Goal: Information Seeking & Learning: Learn about a topic

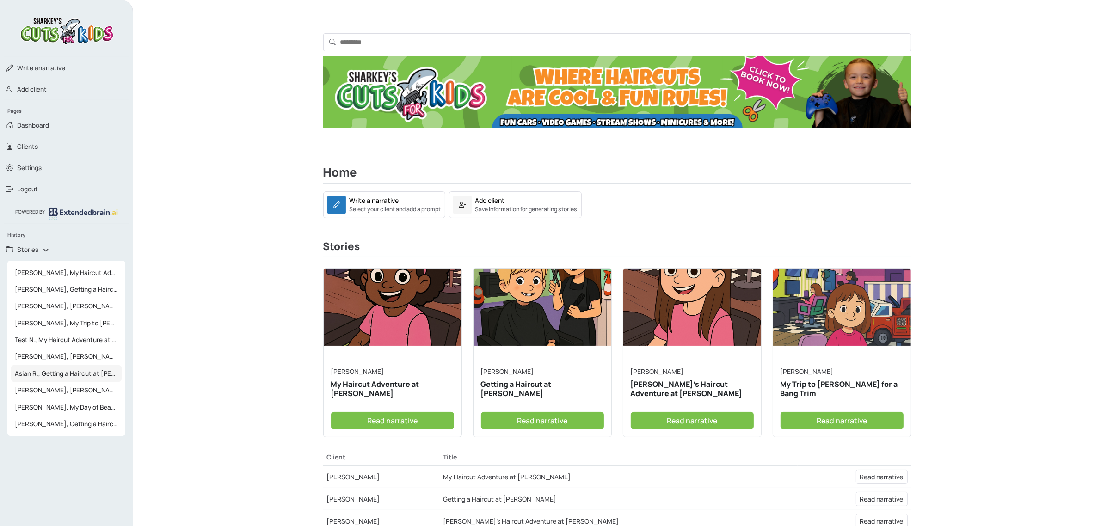
click at [71, 371] on span "Asian R., Getting a Haircut at Sharkey's" at bounding box center [66, 373] width 111 height 17
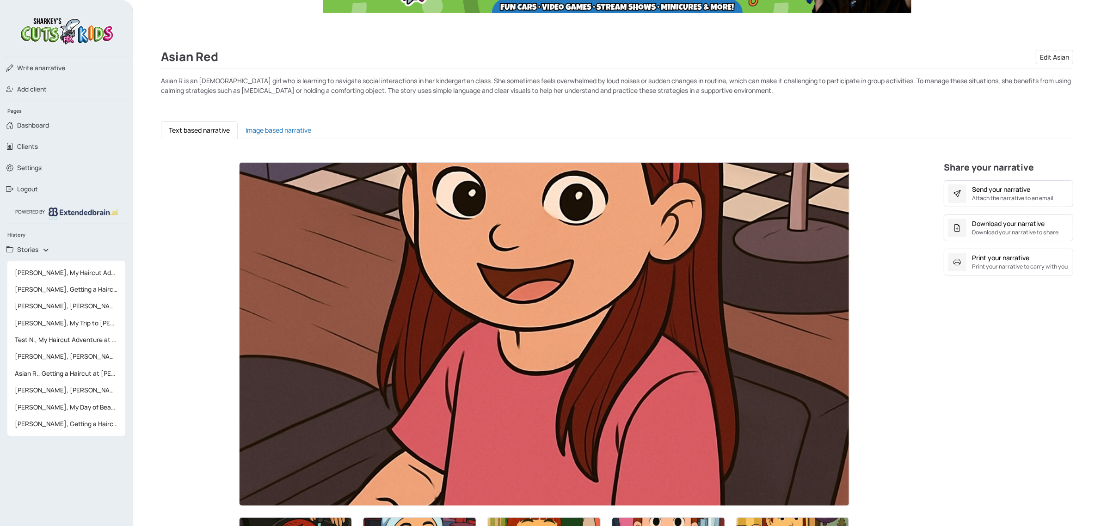
scroll to position [347, 0]
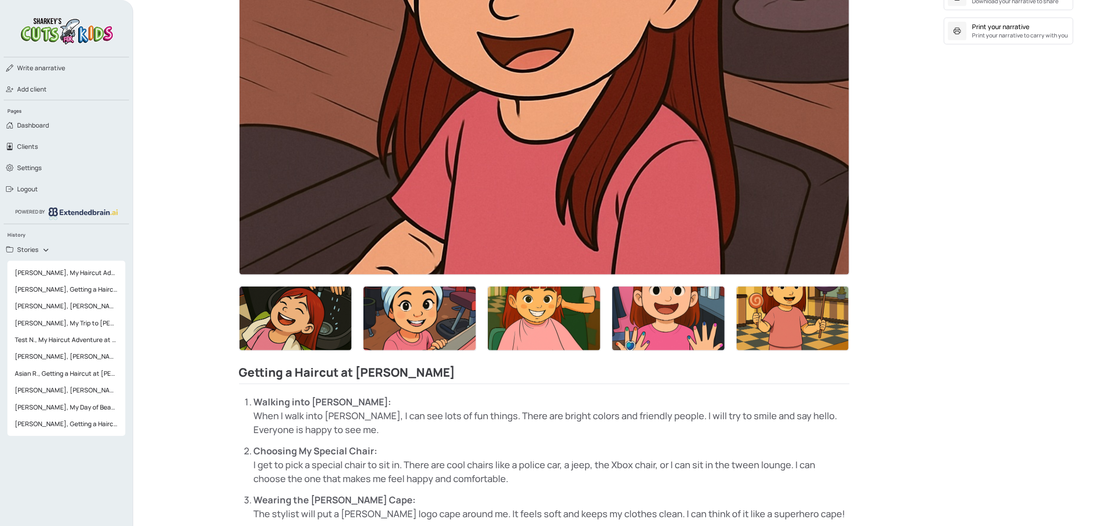
click at [543, 307] on img at bounding box center [544, 319] width 112 height 64
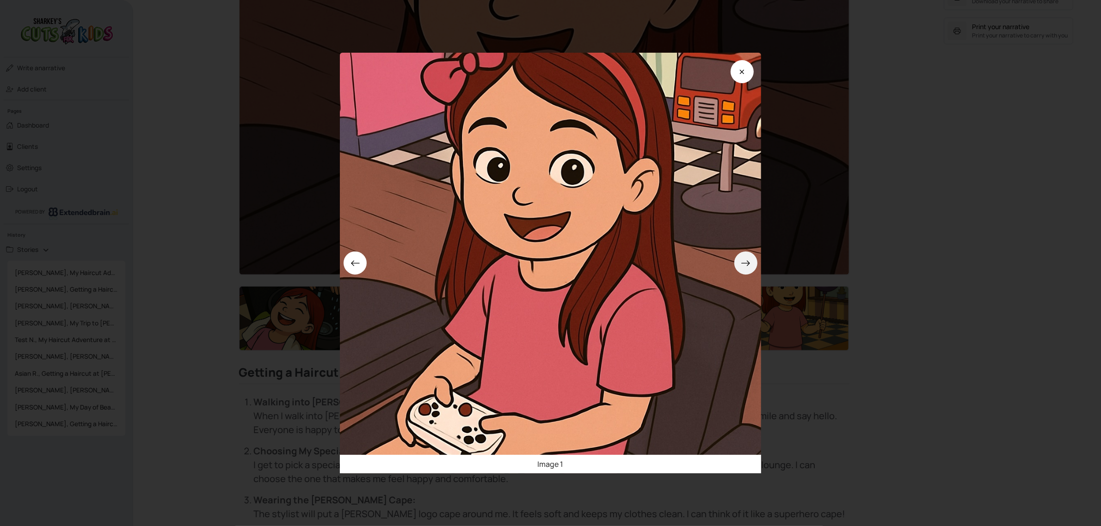
click at [750, 266] on icon at bounding box center [746, 263] width 10 height 10
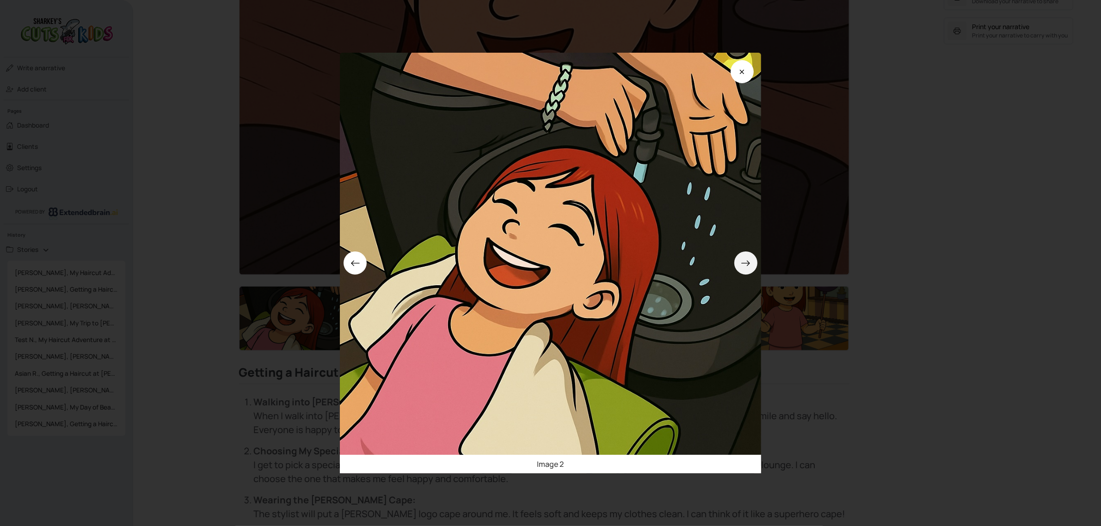
click at [750, 266] on icon at bounding box center [746, 263] width 10 height 10
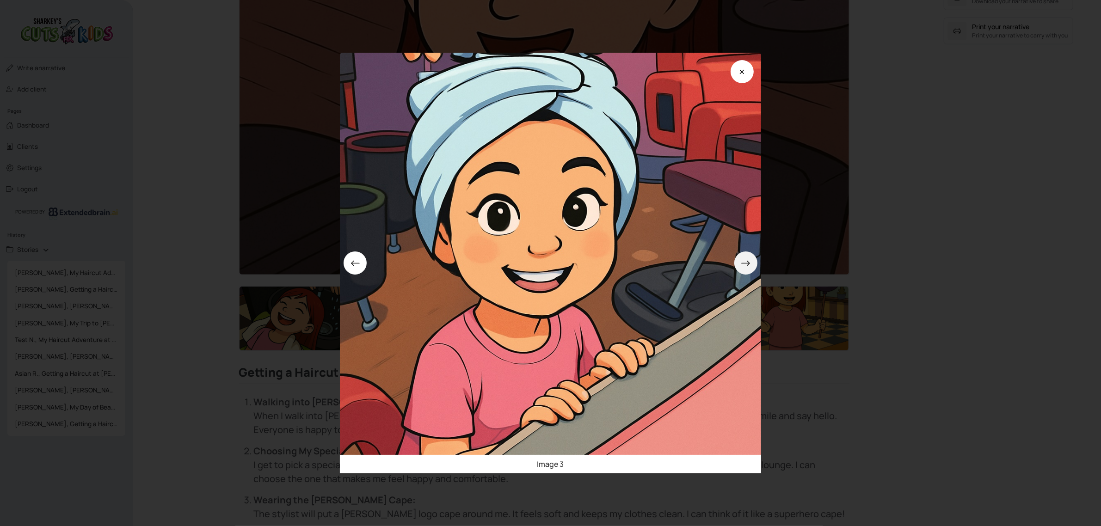
click at [750, 266] on icon at bounding box center [746, 263] width 10 height 10
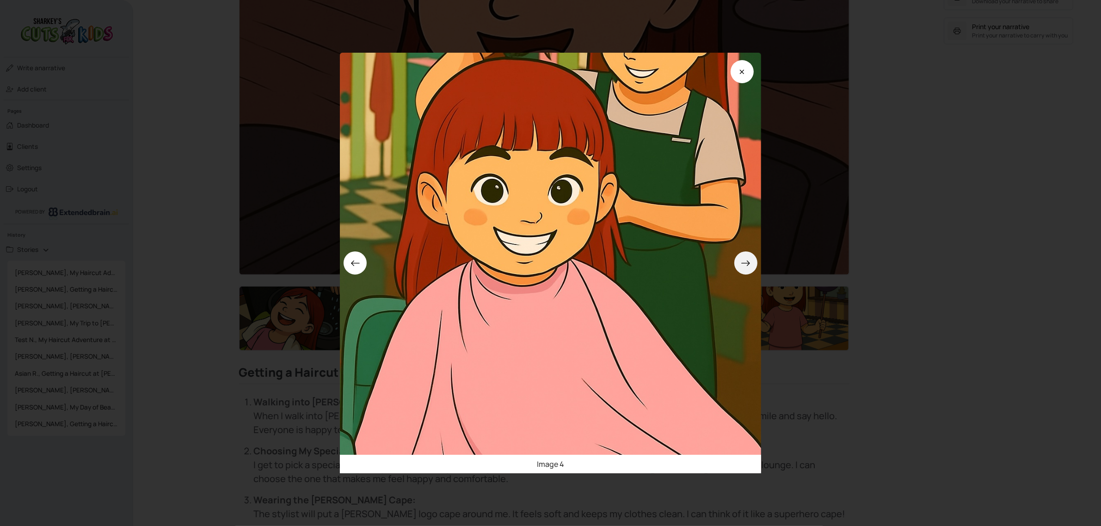
click at [750, 266] on icon at bounding box center [746, 263] width 10 height 10
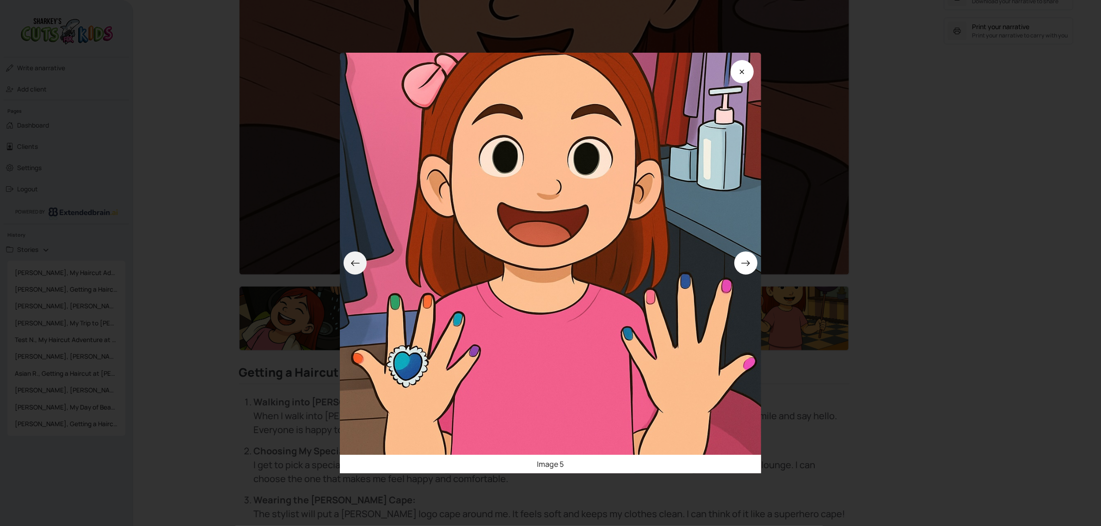
click at [365, 262] on button at bounding box center [355, 263] width 23 height 23
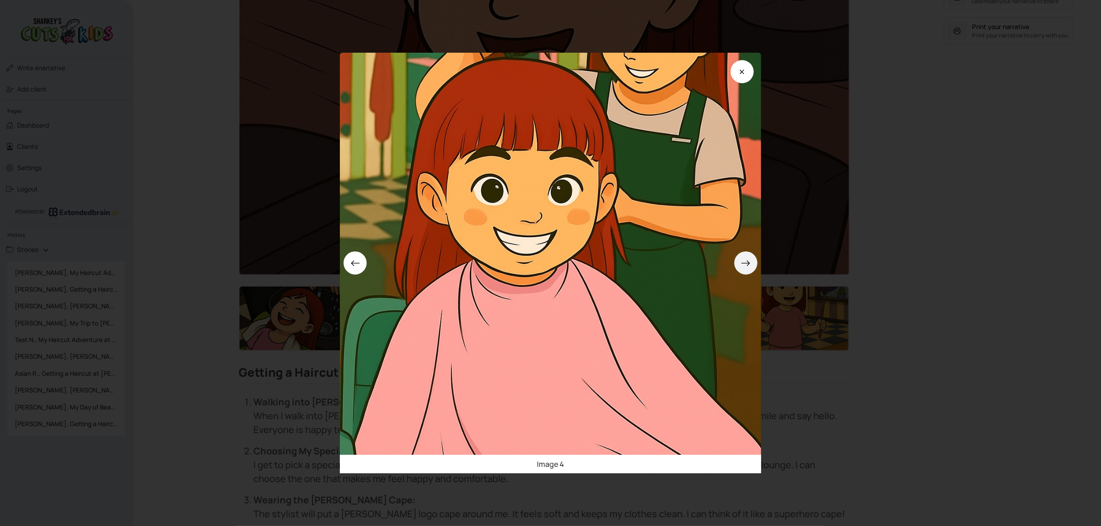
click at [745, 257] on button at bounding box center [745, 263] width 23 height 23
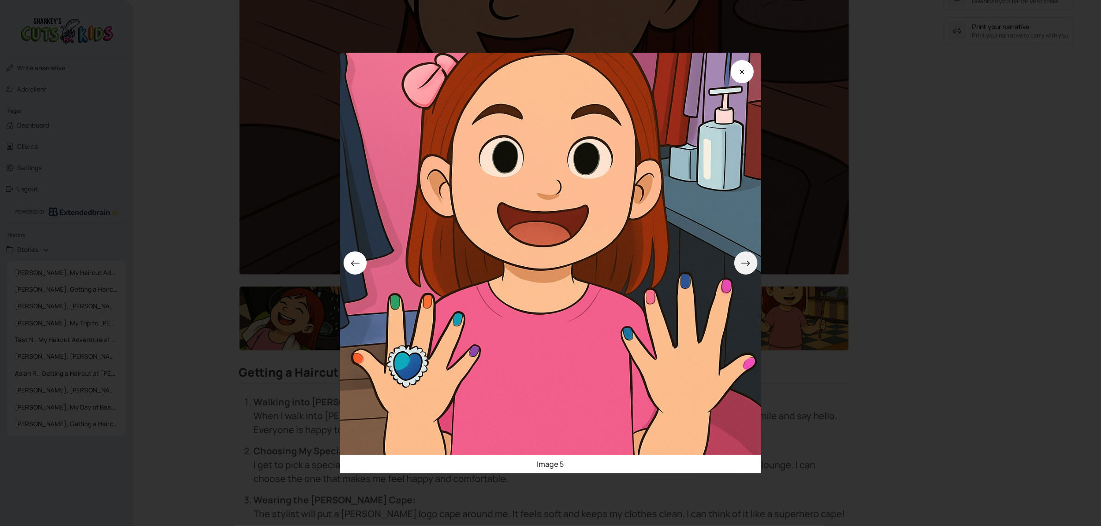
click at [745, 257] on button at bounding box center [745, 263] width 23 height 23
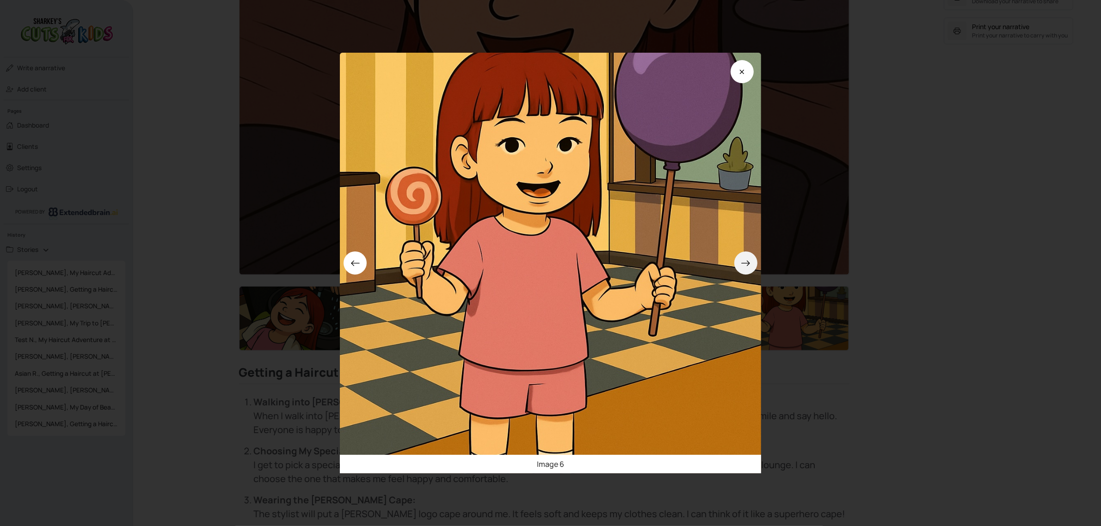
click at [745, 257] on button at bounding box center [745, 263] width 23 height 23
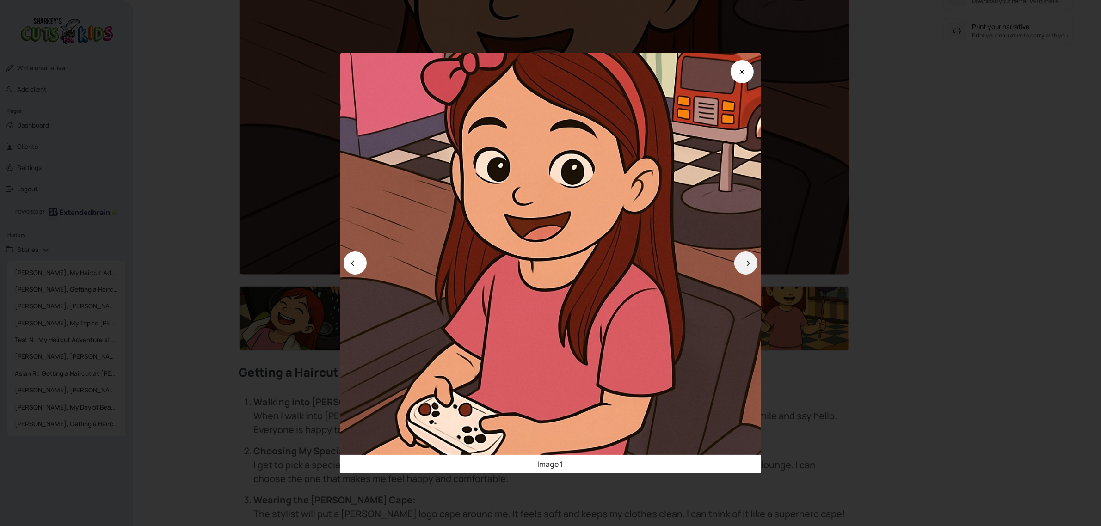
click at [745, 257] on button at bounding box center [745, 263] width 23 height 23
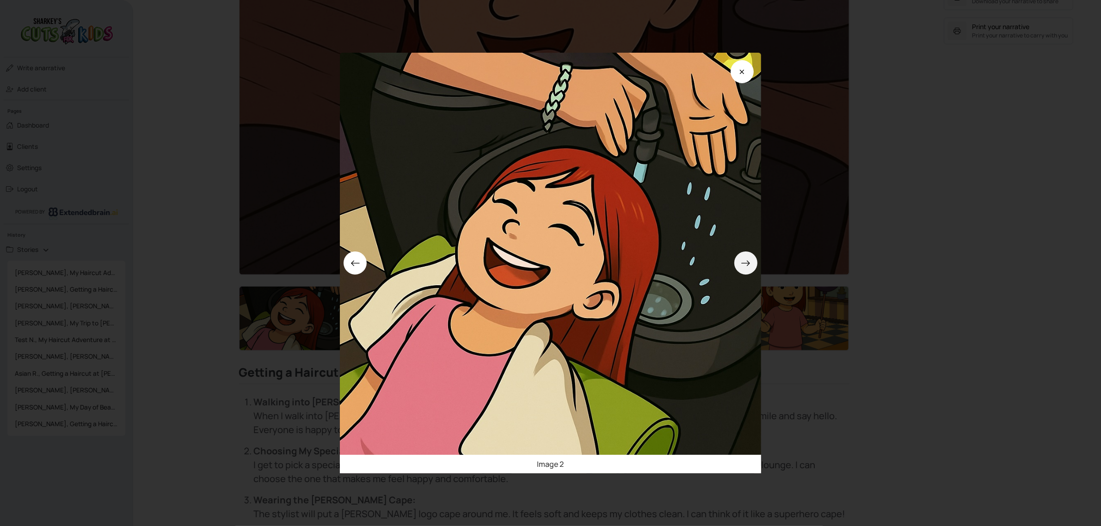
click at [745, 257] on button at bounding box center [745, 263] width 23 height 23
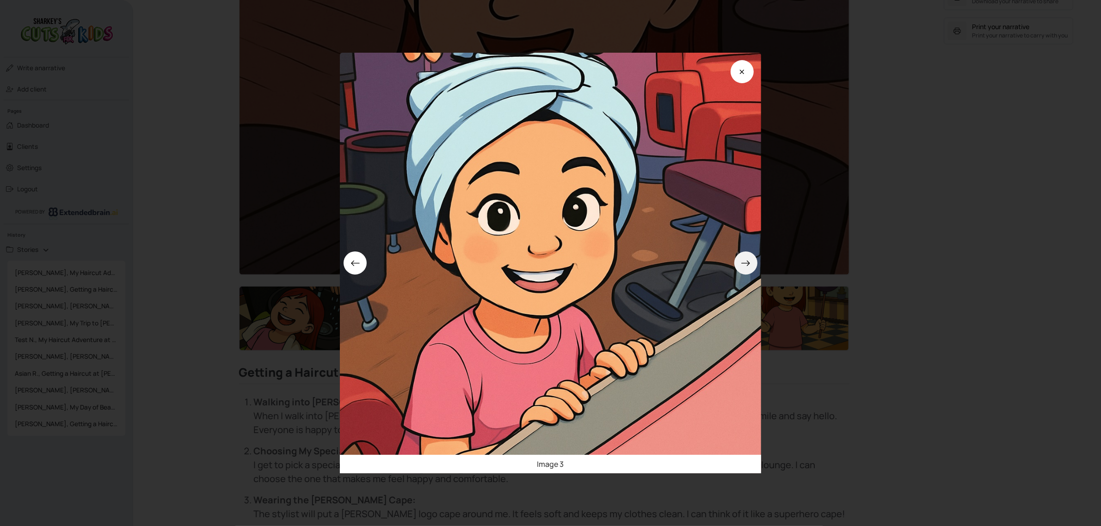
click at [745, 257] on button at bounding box center [745, 263] width 23 height 23
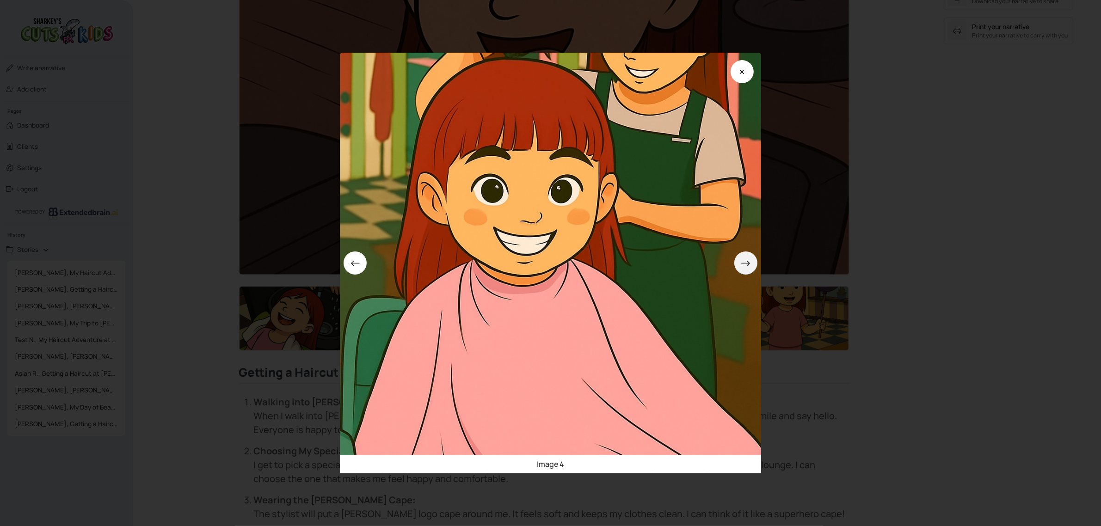
click at [745, 257] on button at bounding box center [745, 263] width 23 height 23
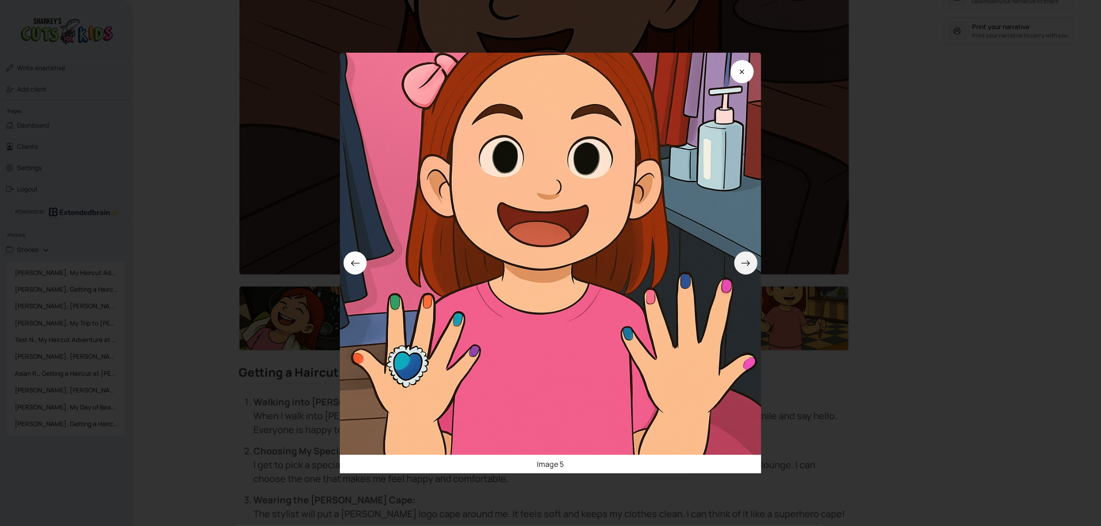
click at [745, 257] on button at bounding box center [745, 263] width 23 height 23
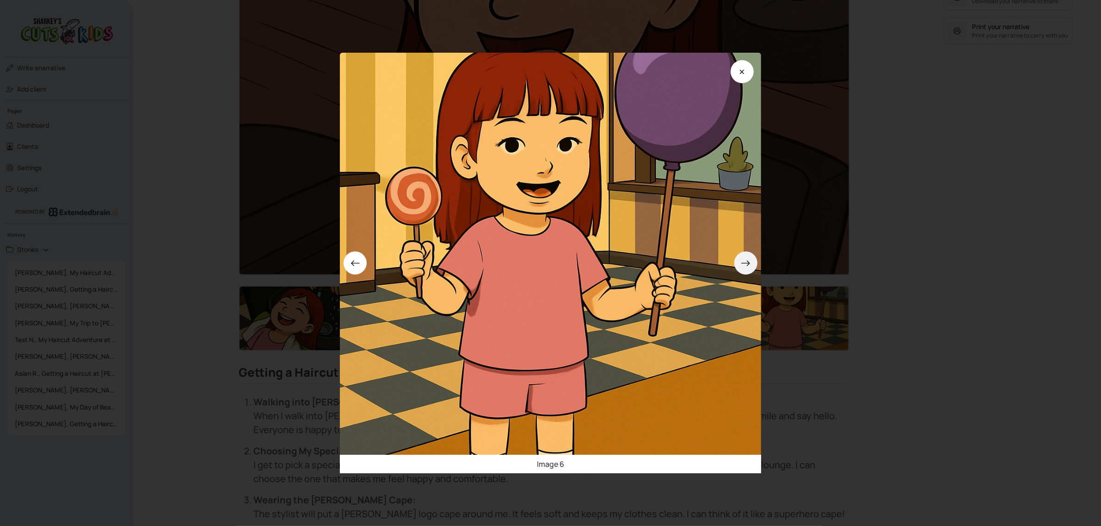
click at [745, 257] on button at bounding box center [745, 263] width 23 height 23
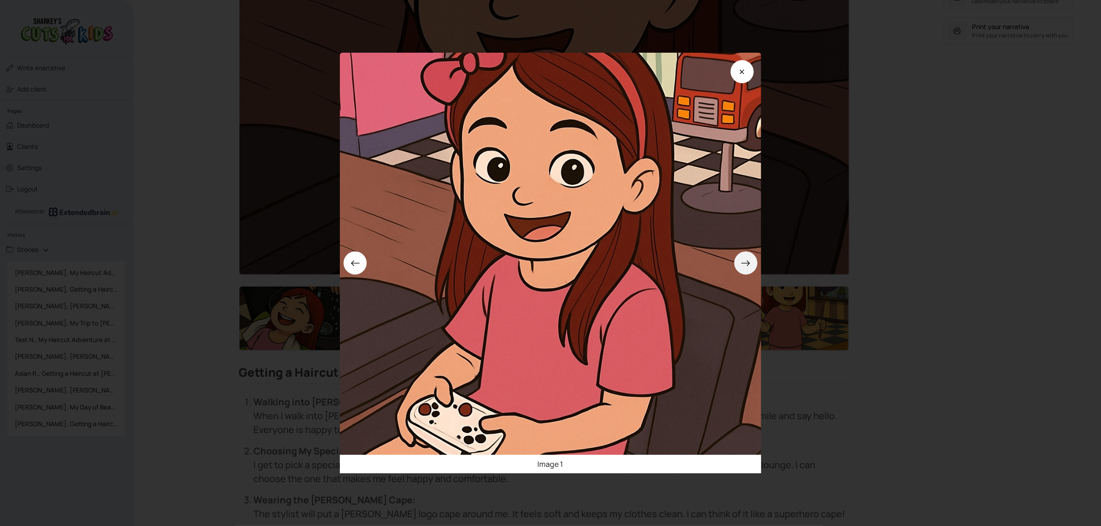
click at [745, 257] on button at bounding box center [745, 263] width 23 height 23
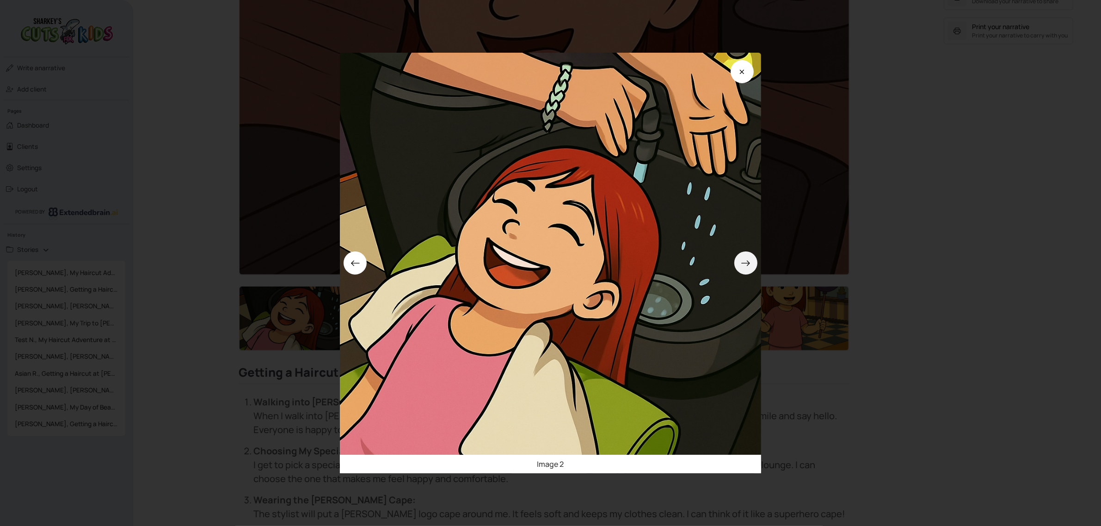
click at [745, 257] on button at bounding box center [745, 263] width 23 height 23
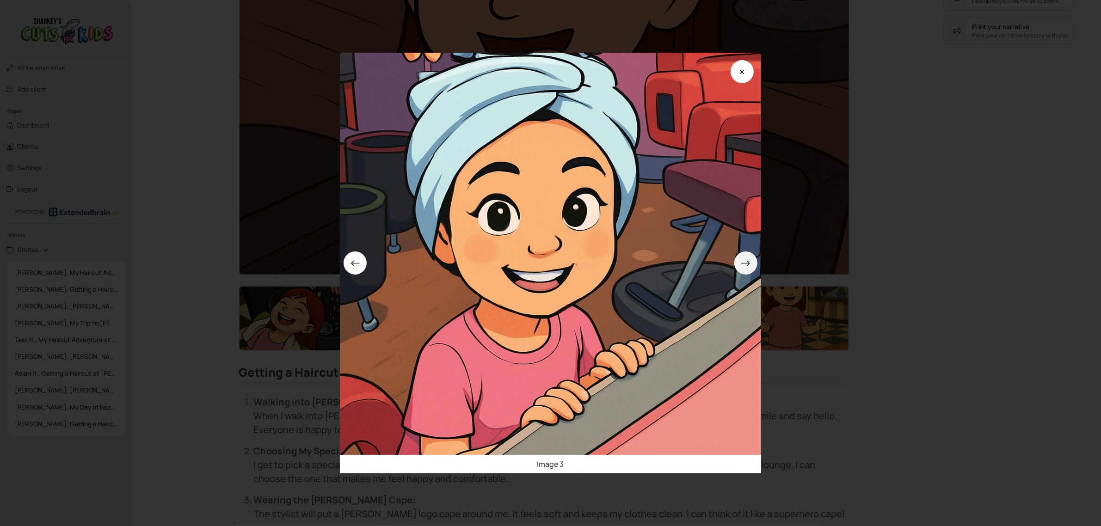
click at [745, 257] on button at bounding box center [745, 263] width 23 height 23
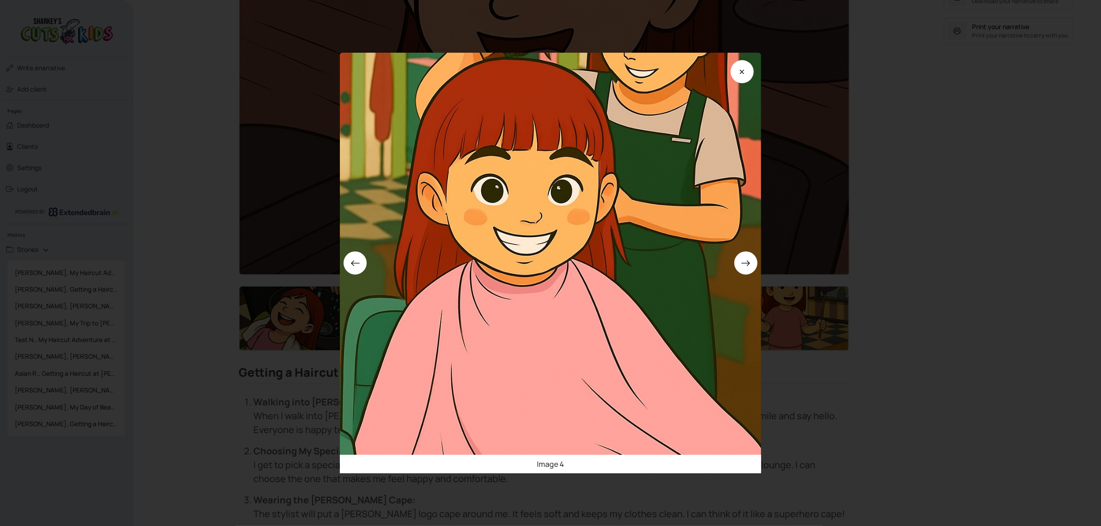
click at [897, 245] on div "Image 4" at bounding box center [550, 263] width 1101 height 526
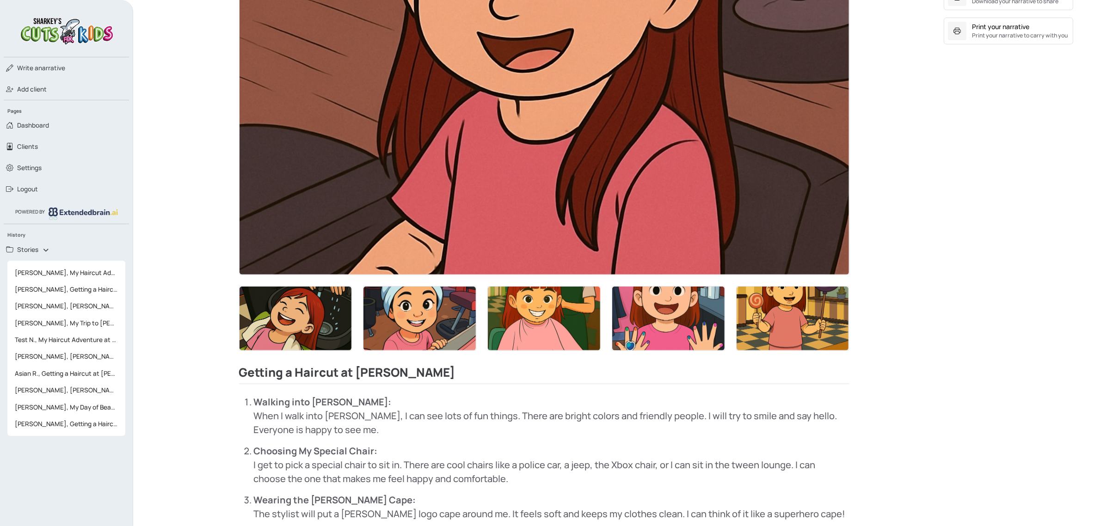
click at [787, 308] on img at bounding box center [793, 319] width 112 height 64
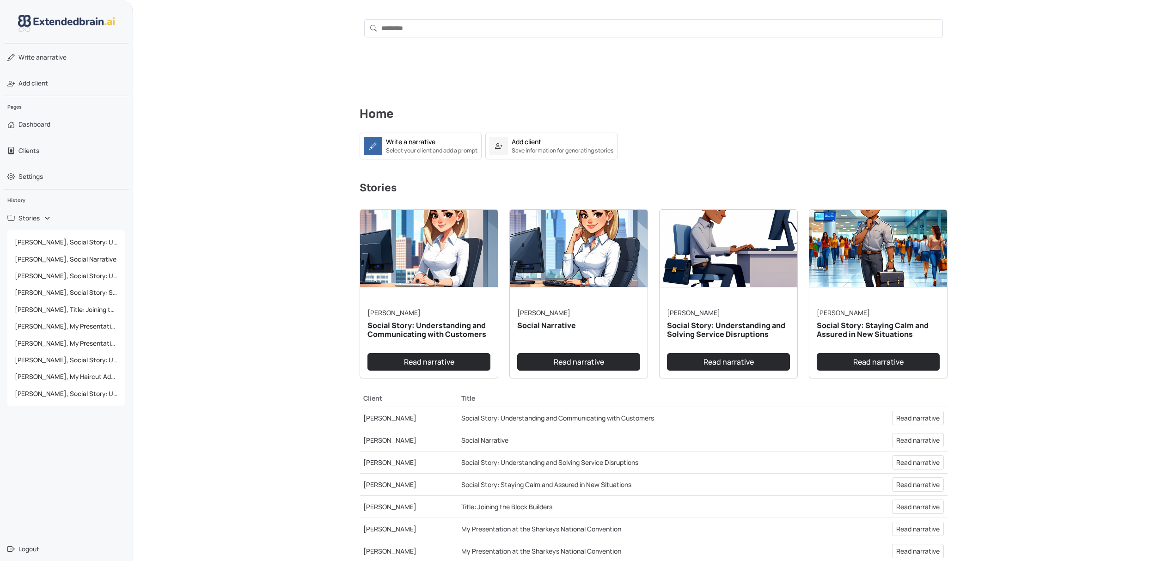
click at [400, 236] on img at bounding box center [429, 249] width 138 height 78
click at [454, 361] on link "Read narrative" at bounding box center [429, 362] width 123 height 18
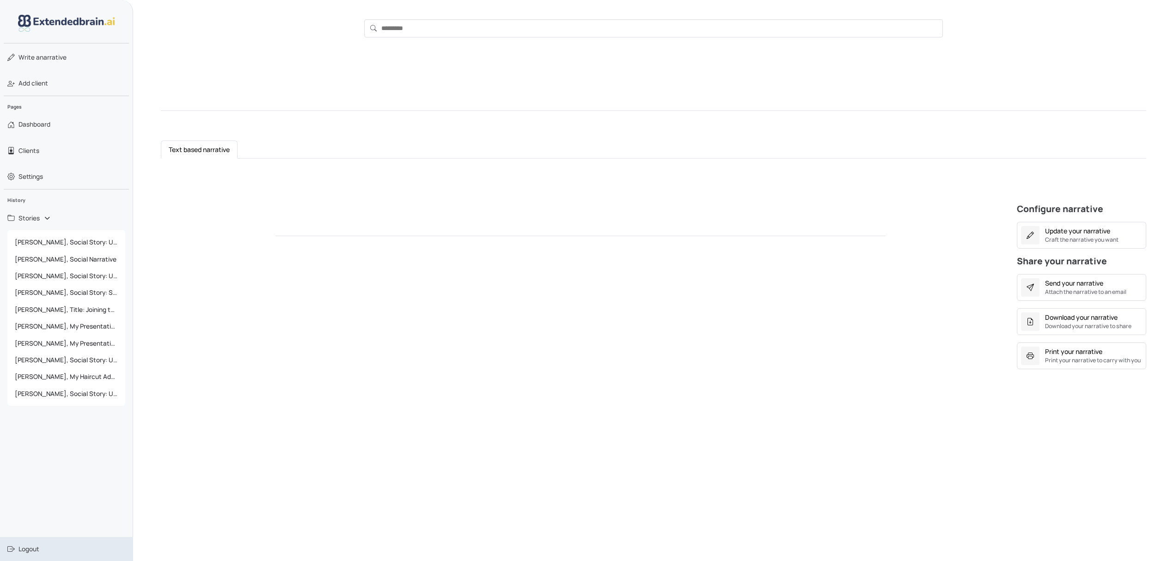
click at [35, 550] on span "Logout" at bounding box center [28, 549] width 21 height 9
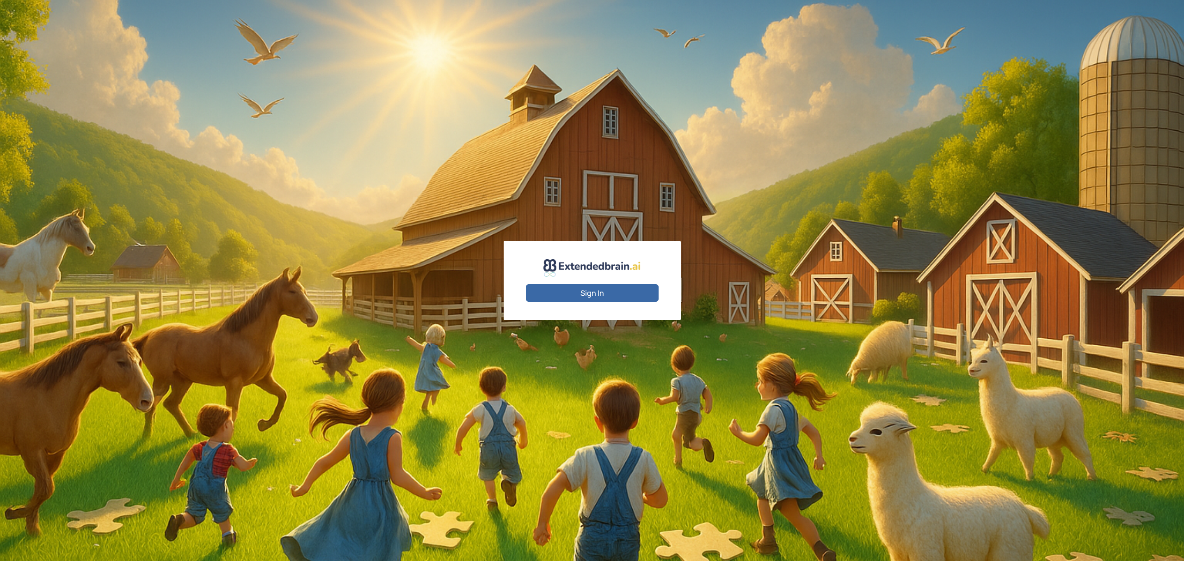
click at [594, 296] on button "Sign In" at bounding box center [592, 293] width 133 height 18
